Goal: Task Accomplishment & Management: Manage account settings

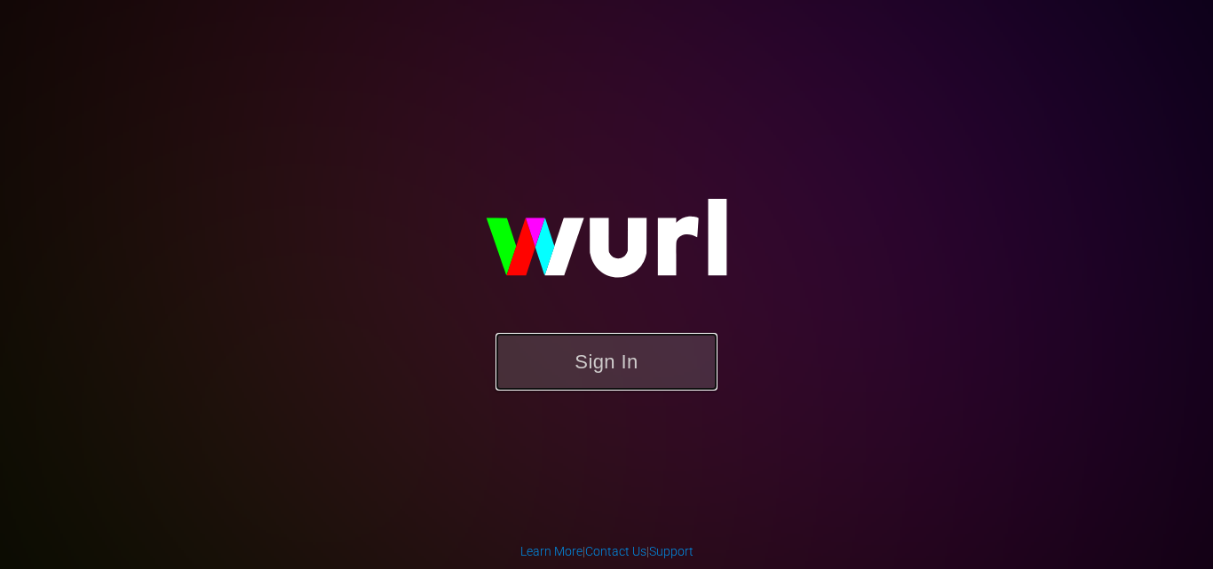
click at [572, 360] on button "Sign In" at bounding box center [606, 362] width 222 height 58
